Goal: Task Accomplishment & Management: Manage account settings

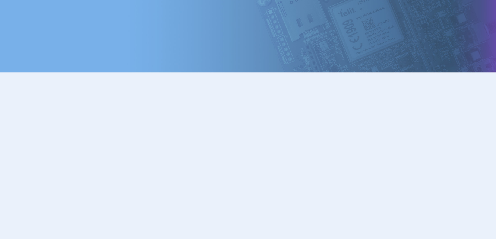
click at [395, 52] on body at bounding box center [248, 111] width 496 height 222
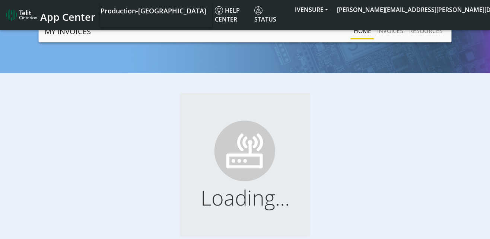
scroll to position [12, 0]
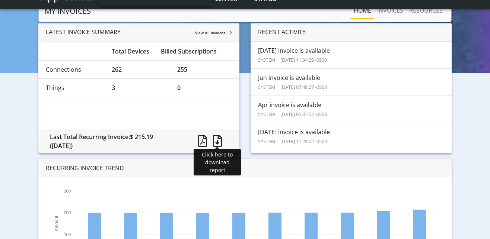
click at [213, 143] on span at bounding box center [217, 141] width 9 height 12
click at [288, 82] on li "Jun invoice is available SYSTEM | [DATE] 07:48:27 -0500" at bounding box center [351, 83] width 201 height 28
click at [317, 21] on nav "MY INVOICES Home INVOICES RESOURCES" at bounding box center [245, 11] width 413 height 22
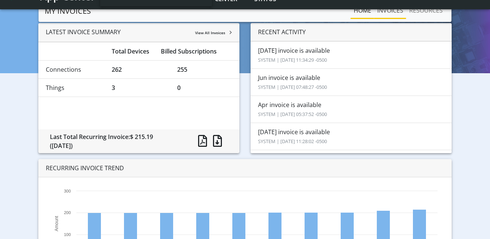
click at [386, 13] on link "INVOICES" at bounding box center [390, 10] width 32 height 15
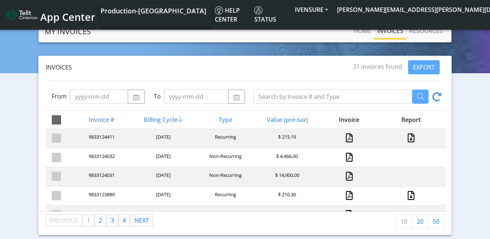
click at [58, 119] on span at bounding box center [56, 119] width 9 height 9
click at [67, 119] on input "checkbox" at bounding box center [69, 117] width 5 height 5
checkbox input "true"
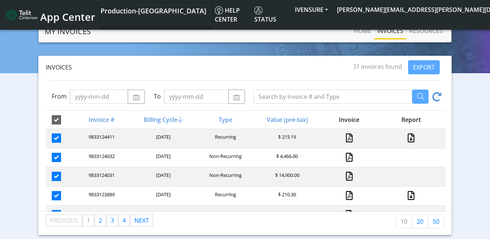
checkbox input "true"
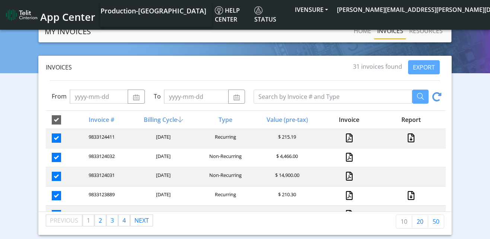
checkbox input "true"
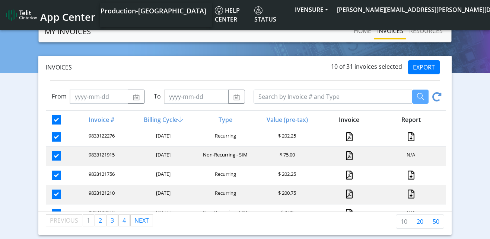
scroll to position [121, 0]
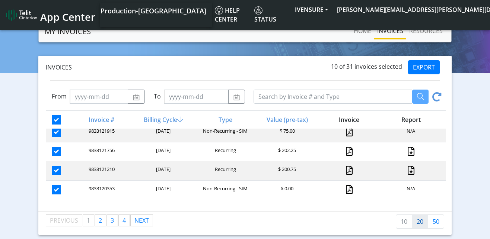
click at [420, 222] on link "20" at bounding box center [420, 222] width 16 height 14
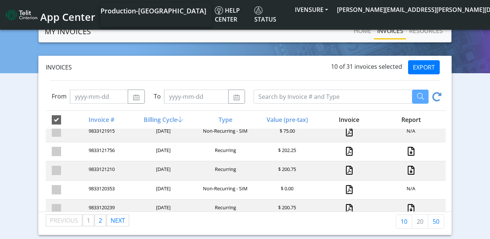
click at [58, 116] on span at bounding box center [56, 119] width 9 height 9
click at [67, 116] on input "checkbox" at bounding box center [69, 117] width 5 height 5
checkbox input "false"
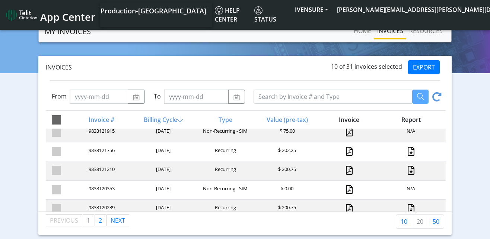
checkbox input "false"
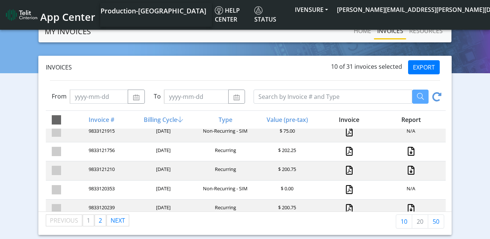
checkbox input "false"
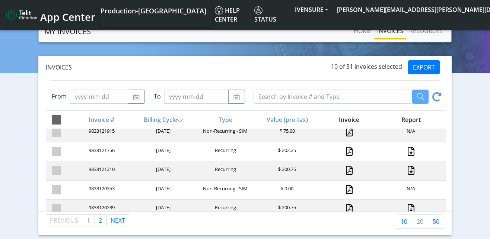
checkbox input "false"
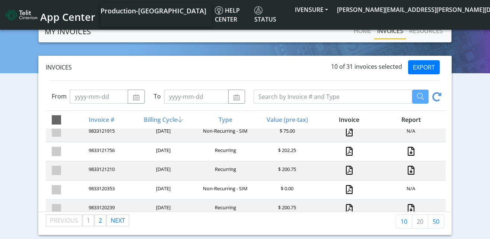
checkbox input "false"
click at [58, 116] on span at bounding box center [56, 119] width 9 height 9
click at [67, 116] on input "checkbox" at bounding box center [69, 117] width 5 height 5
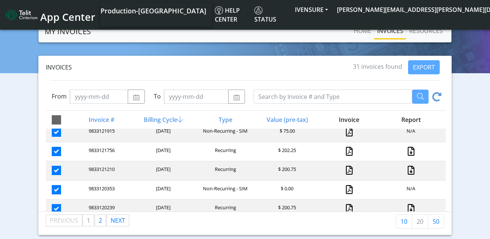
checkbox input "true"
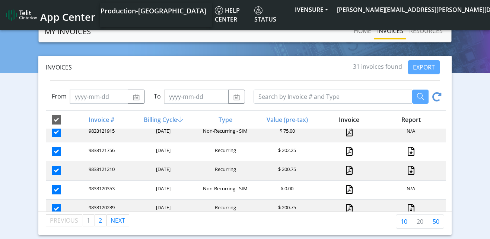
checkbox input "true"
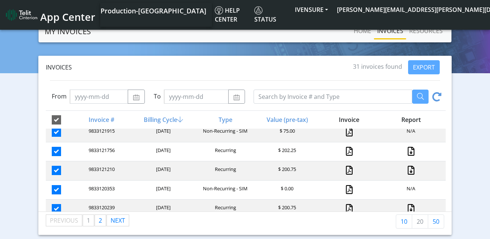
checkbox input "true"
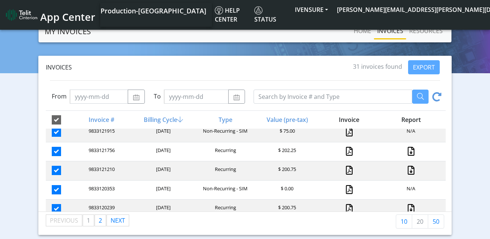
checkbox input "true"
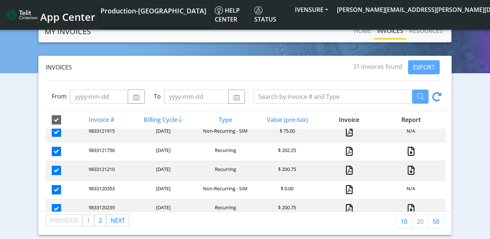
checkbox input "true"
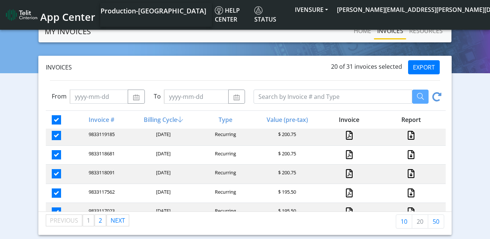
scroll to position [310, 0]
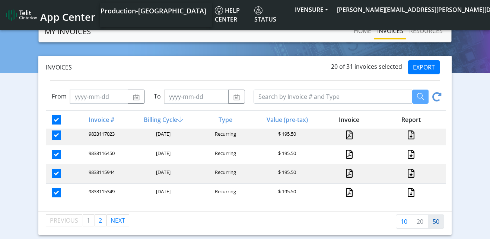
click at [432, 220] on link "50" at bounding box center [436, 222] width 16 height 14
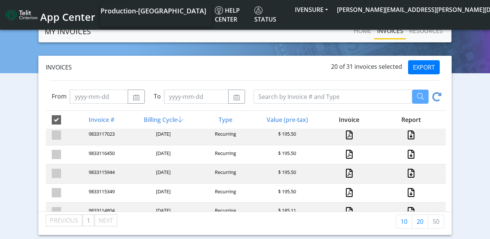
click at [59, 119] on span at bounding box center [56, 119] width 9 height 9
click at [67, 119] on input "checkbox" at bounding box center [69, 117] width 5 height 5
checkbox input "false"
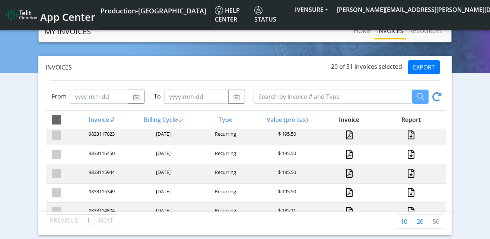
checkbox input "false"
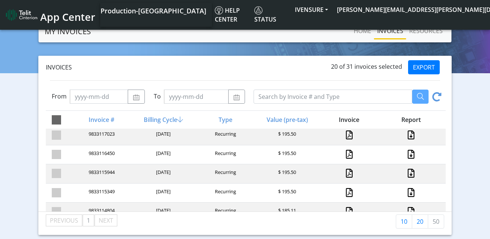
checkbox input "false"
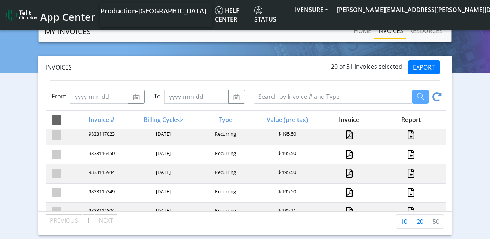
checkbox input "false"
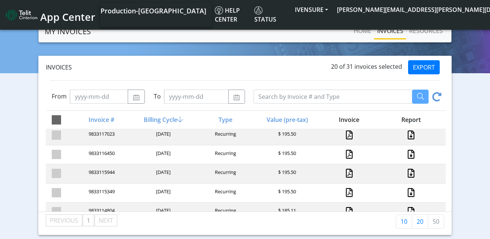
checkbox input "false"
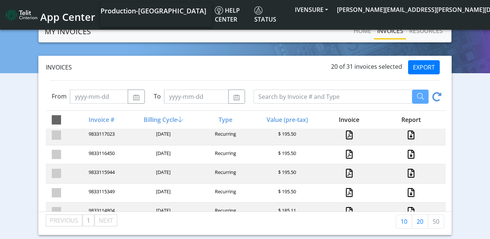
checkbox input "false"
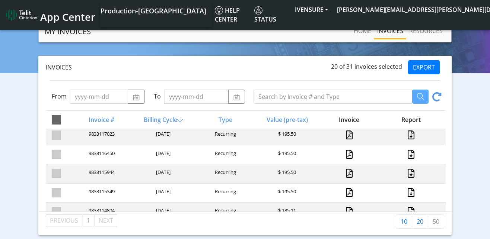
checkbox input "false"
click at [59, 119] on span at bounding box center [56, 119] width 9 height 9
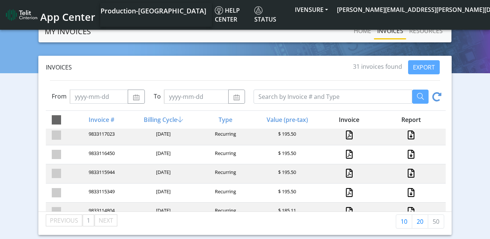
click at [67, 119] on input "checkbox" at bounding box center [69, 117] width 5 height 5
checkbox input "true"
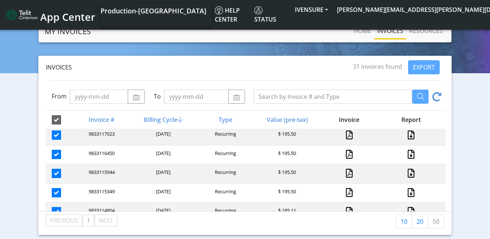
checkbox input "true"
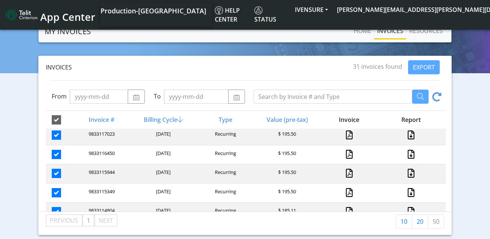
checkbox input "true"
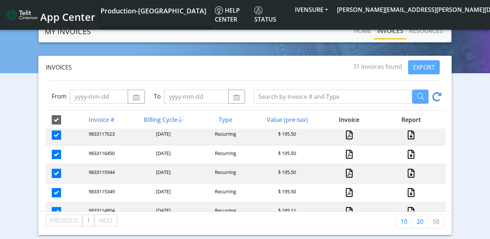
checkbox input "true"
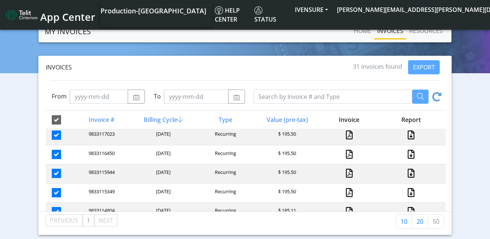
checkbox input "true"
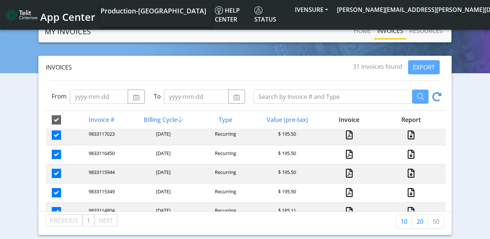
checkbox input "true"
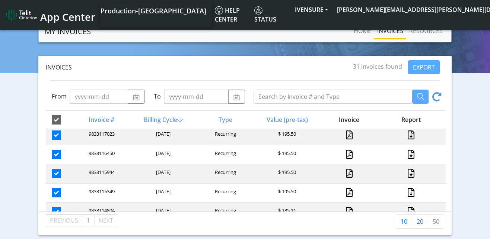
checkbox input "true"
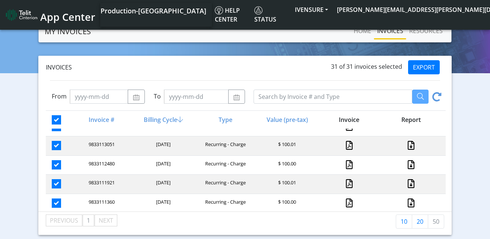
scroll to position [518, 0]
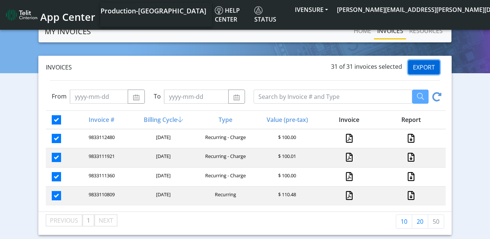
click at [422, 70] on button "EXPORT" at bounding box center [424, 67] width 32 height 14
